Goal: Task Accomplishment & Management: Manage account settings

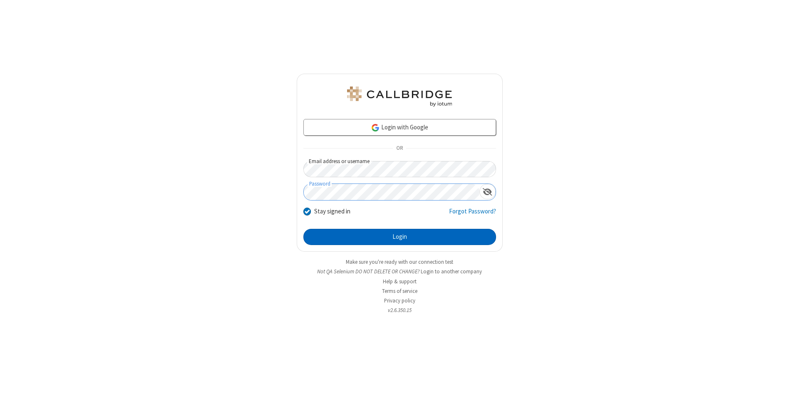
click at [400, 237] on button "Login" at bounding box center [400, 237] width 193 height 17
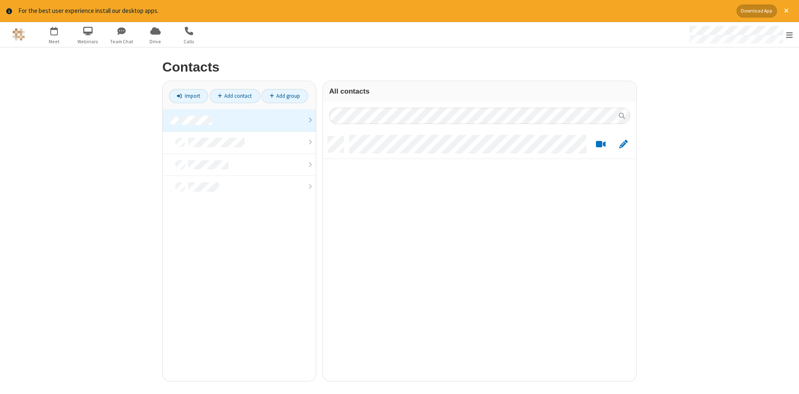
scroll to position [251, 314]
click at [239, 120] on link at bounding box center [239, 121] width 153 height 22
click at [235, 96] on link "Add contact" at bounding box center [235, 96] width 50 height 14
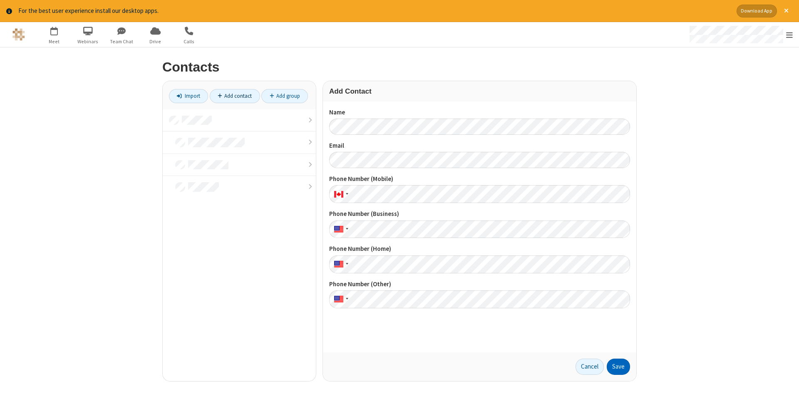
click at [619, 367] on button "Save" at bounding box center [618, 367] width 23 height 17
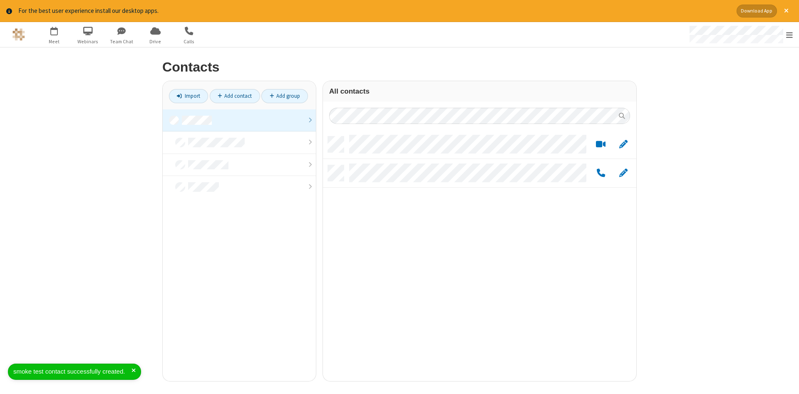
scroll to position [251, 314]
click at [235, 96] on link "Add contact" at bounding box center [235, 96] width 50 height 14
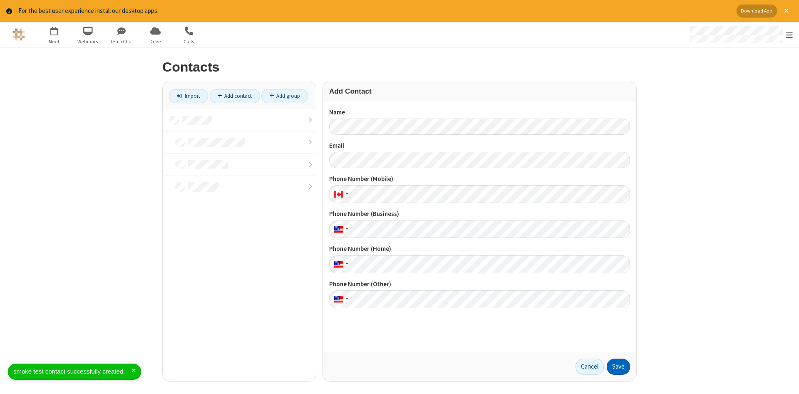
click at [619, 367] on button "Save" at bounding box center [618, 367] width 23 height 17
